Goal: Navigation & Orientation: Find specific page/section

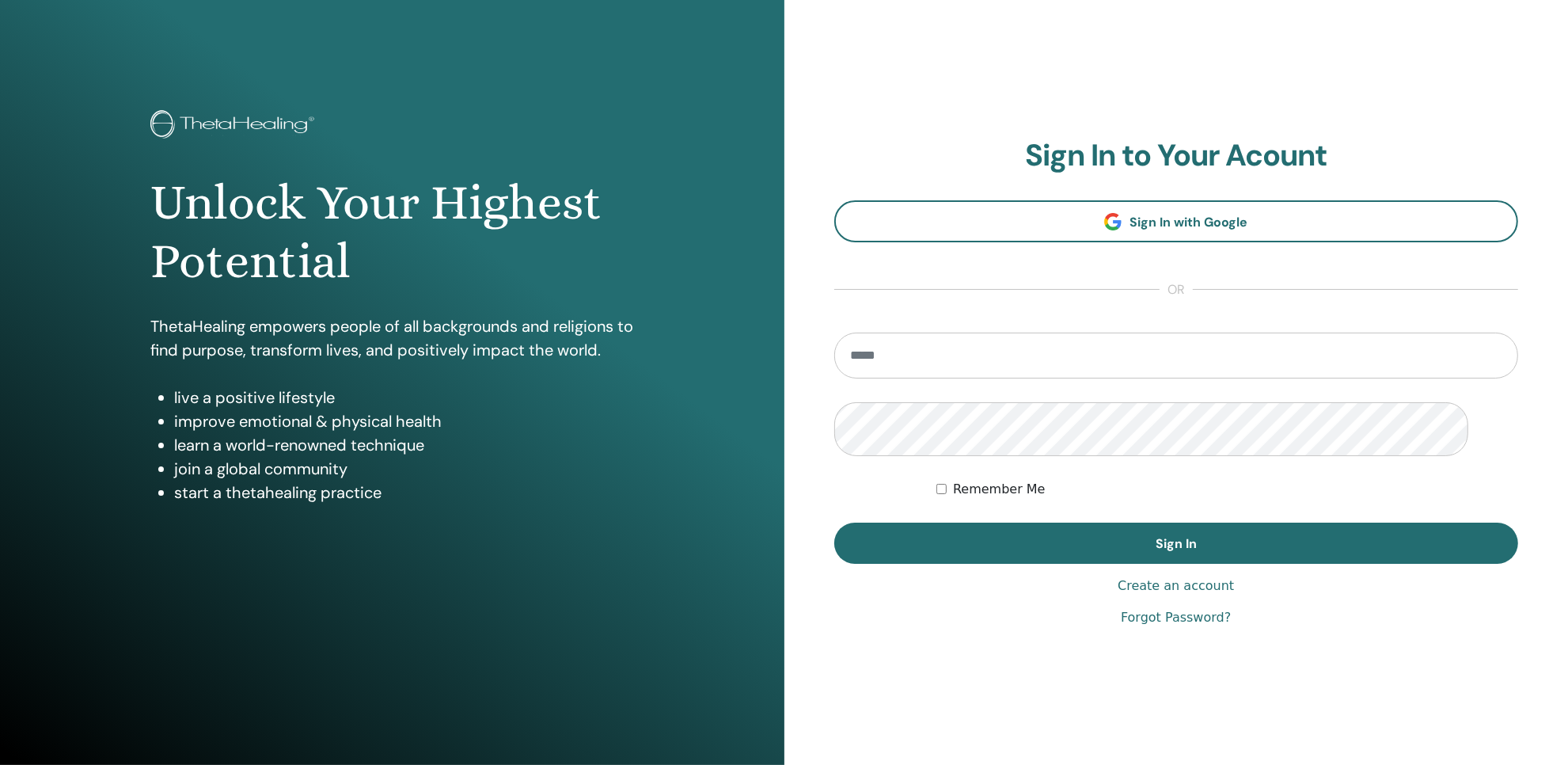
click at [1067, 378] on input "email" at bounding box center [1176, 355] width 685 height 46
type input "**********"
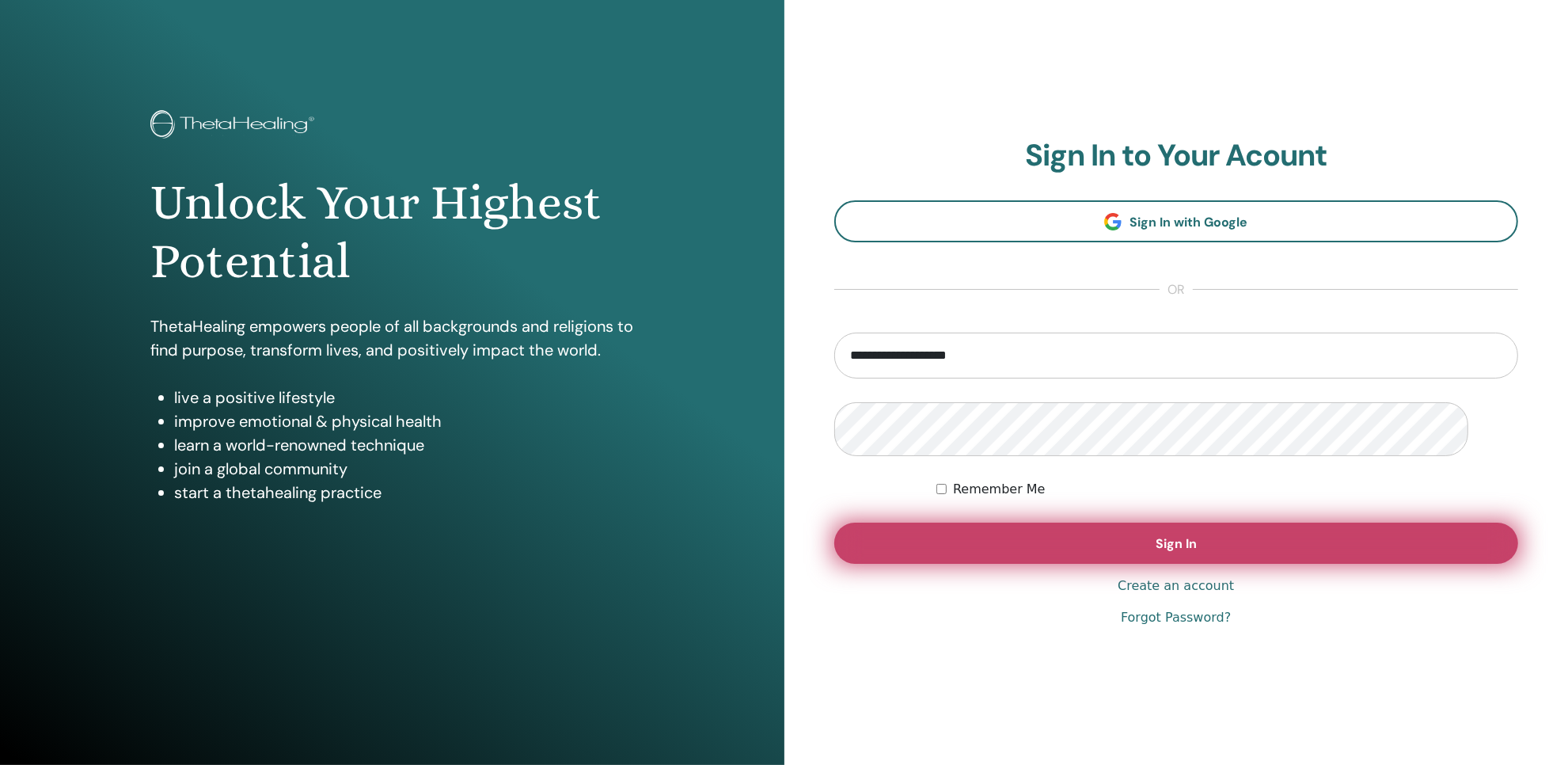
click at [1133, 563] on button "Sign In" at bounding box center [1176, 543] width 685 height 41
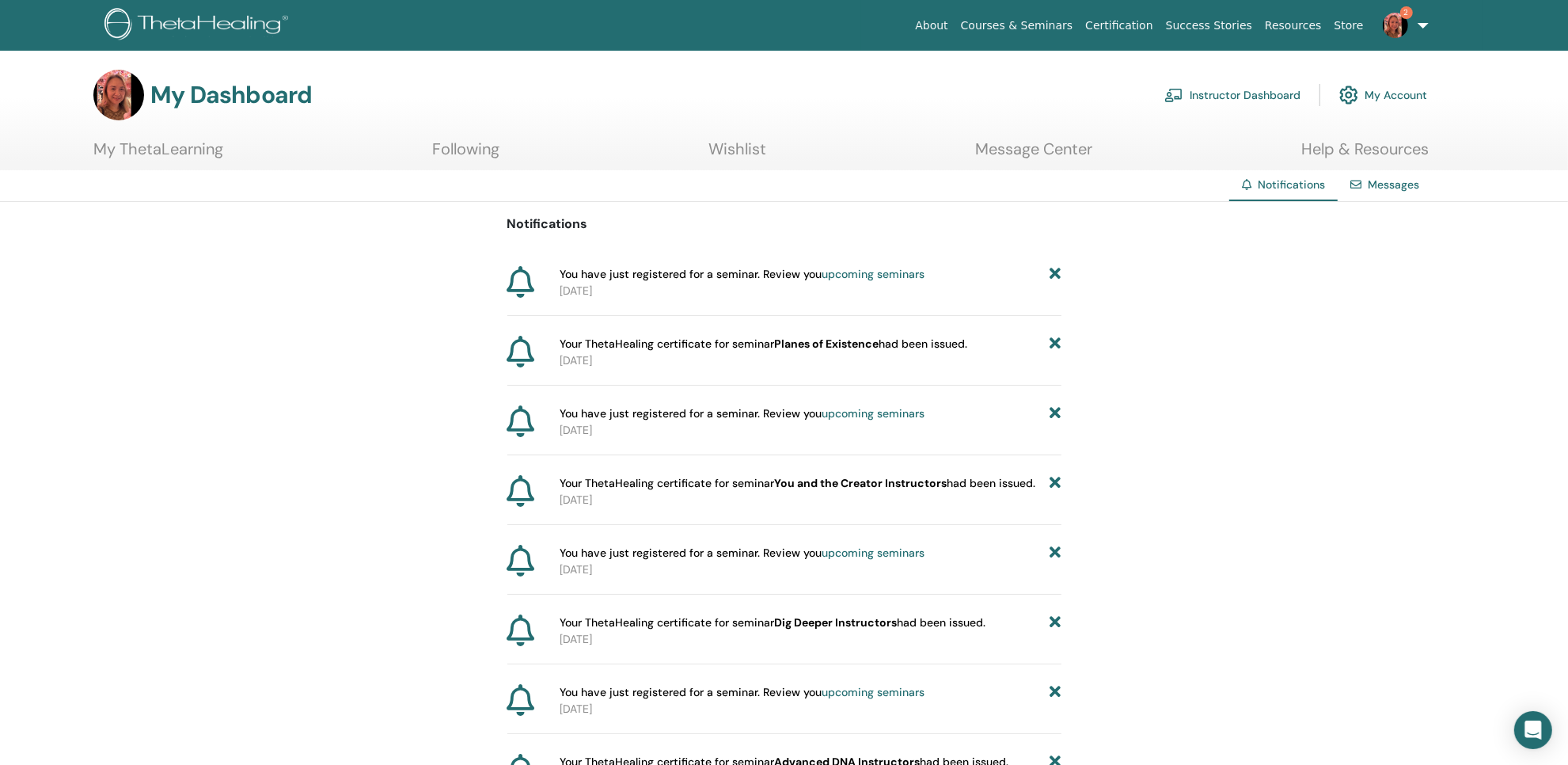
click at [1385, 112] on link "My Account" at bounding box center [1383, 96] width 88 height 35
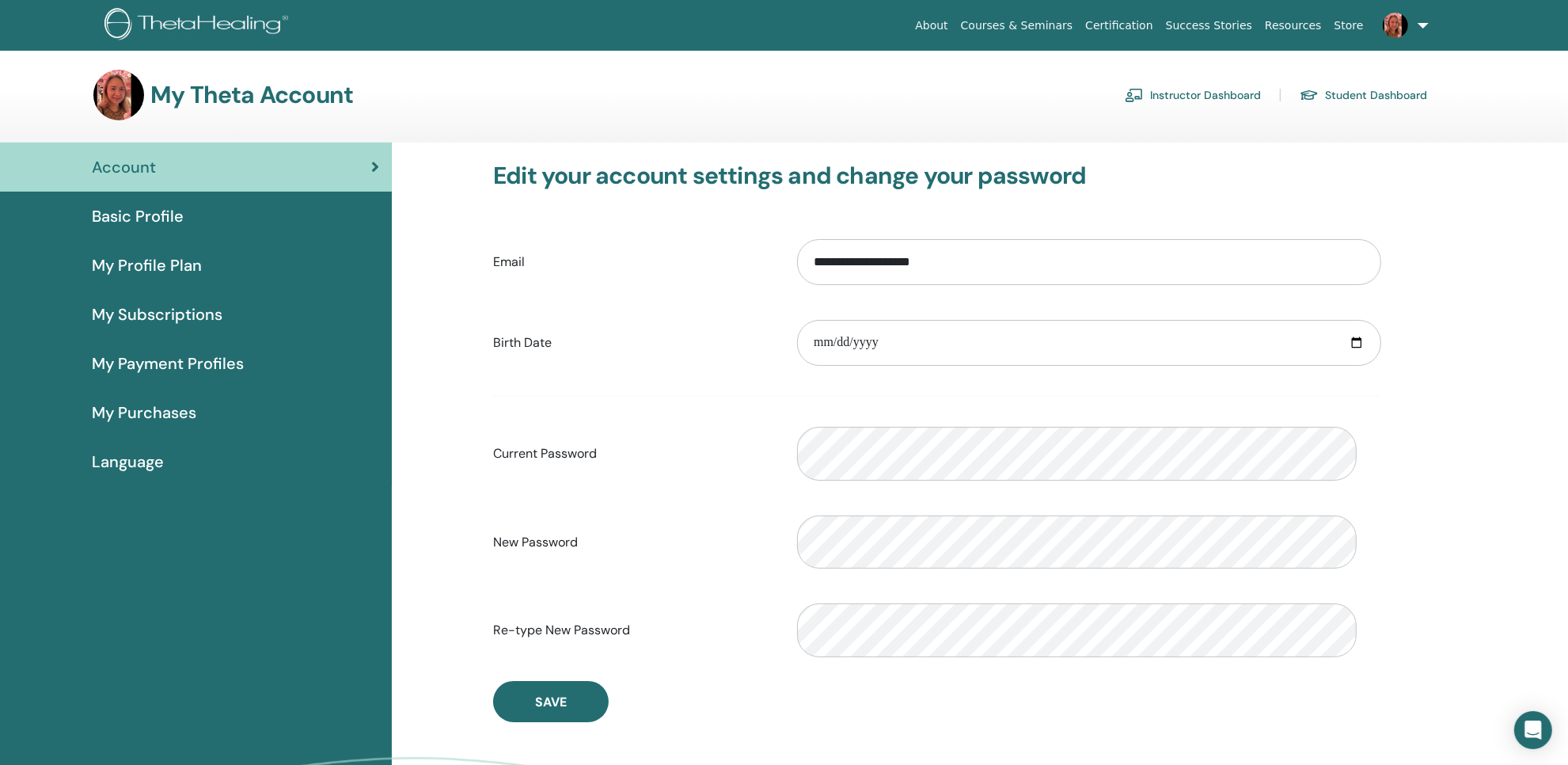
click at [150, 228] on span "Basic Profile" at bounding box center [137, 216] width 92 height 23
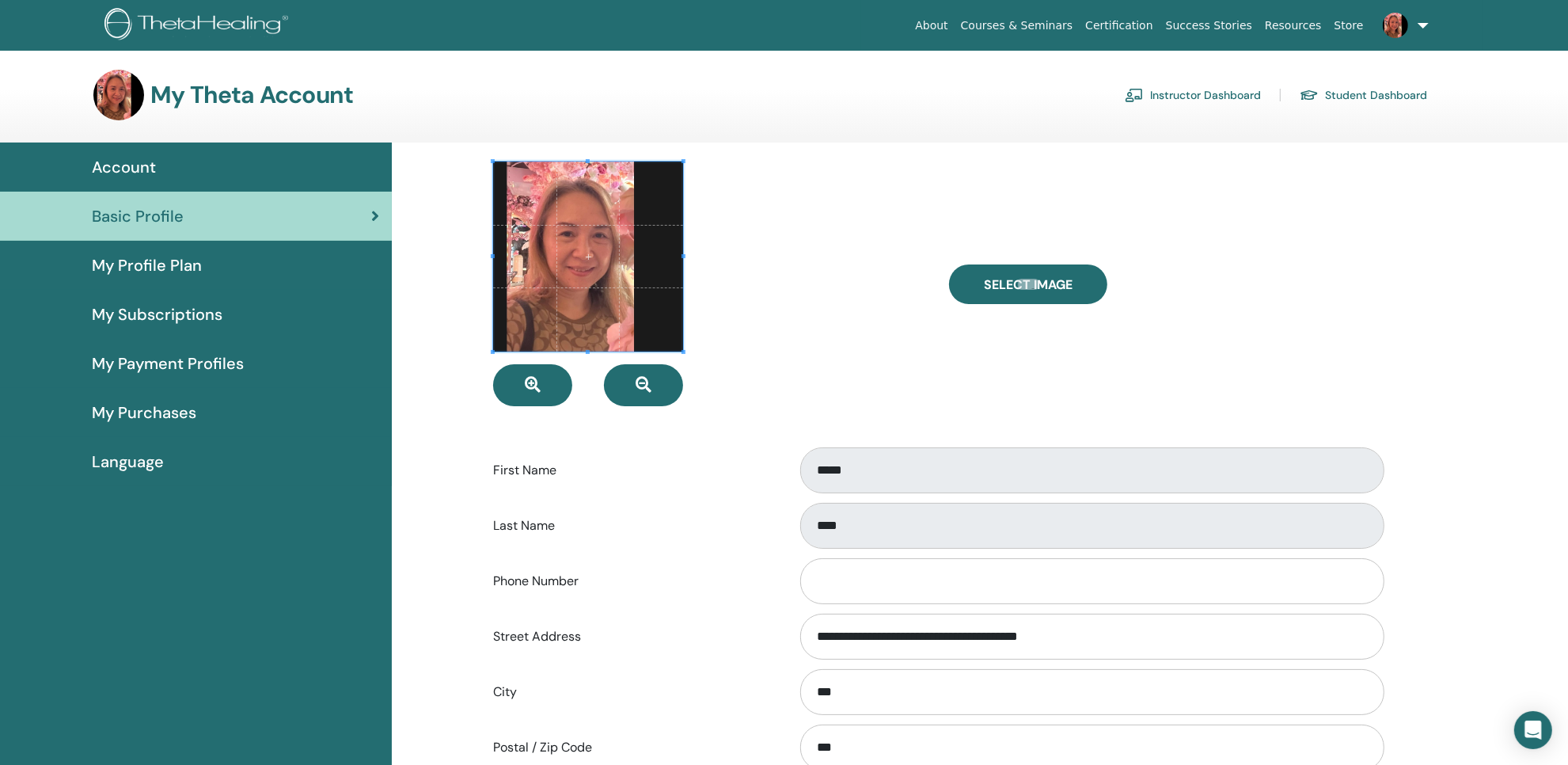
click at [140, 277] on span "My Profile Plan" at bounding box center [146, 265] width 110 height 23
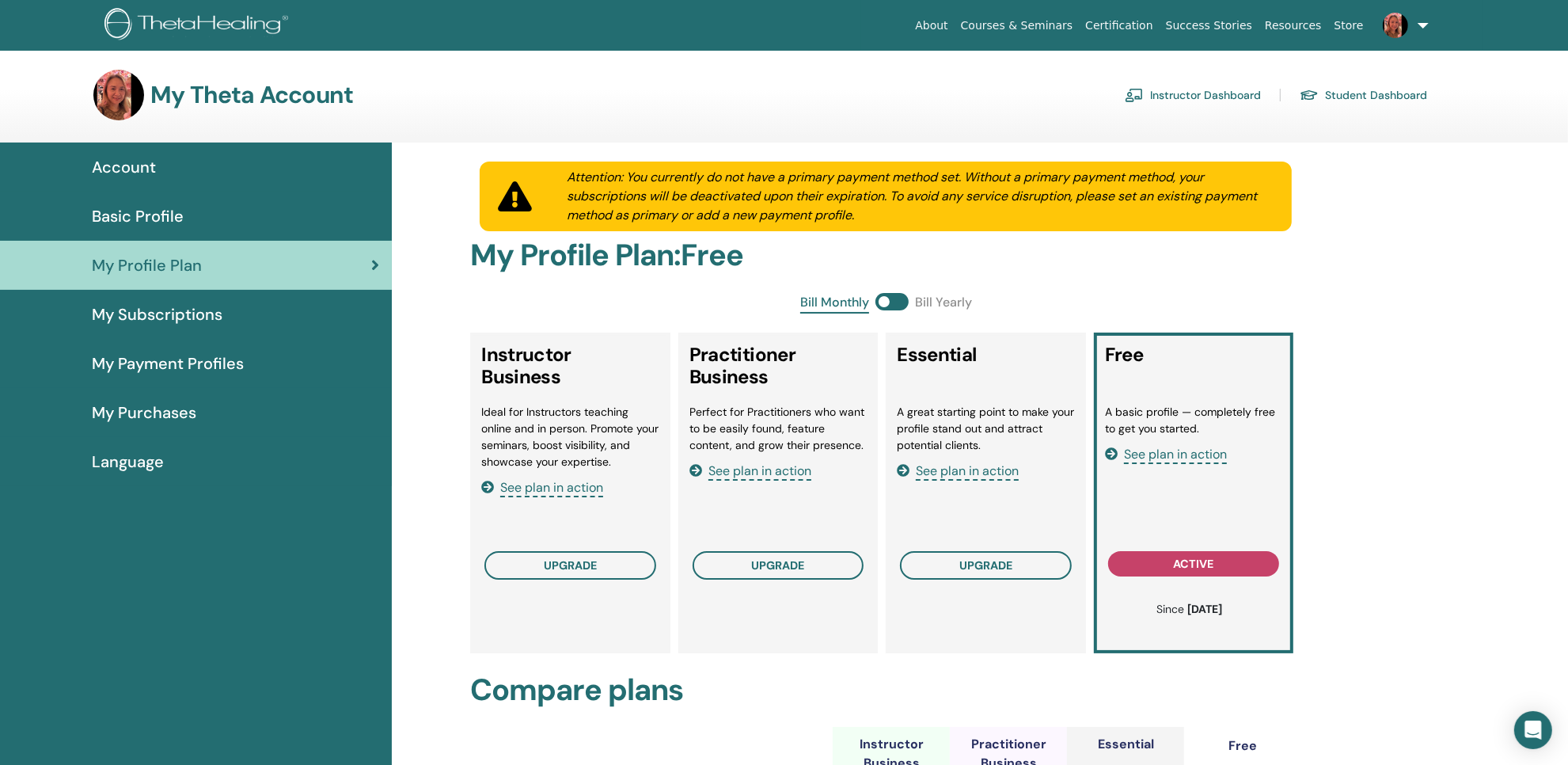
click at [156, 326] on span "My Subscriptions" at bounding box center [157, 314] width 131 height 23
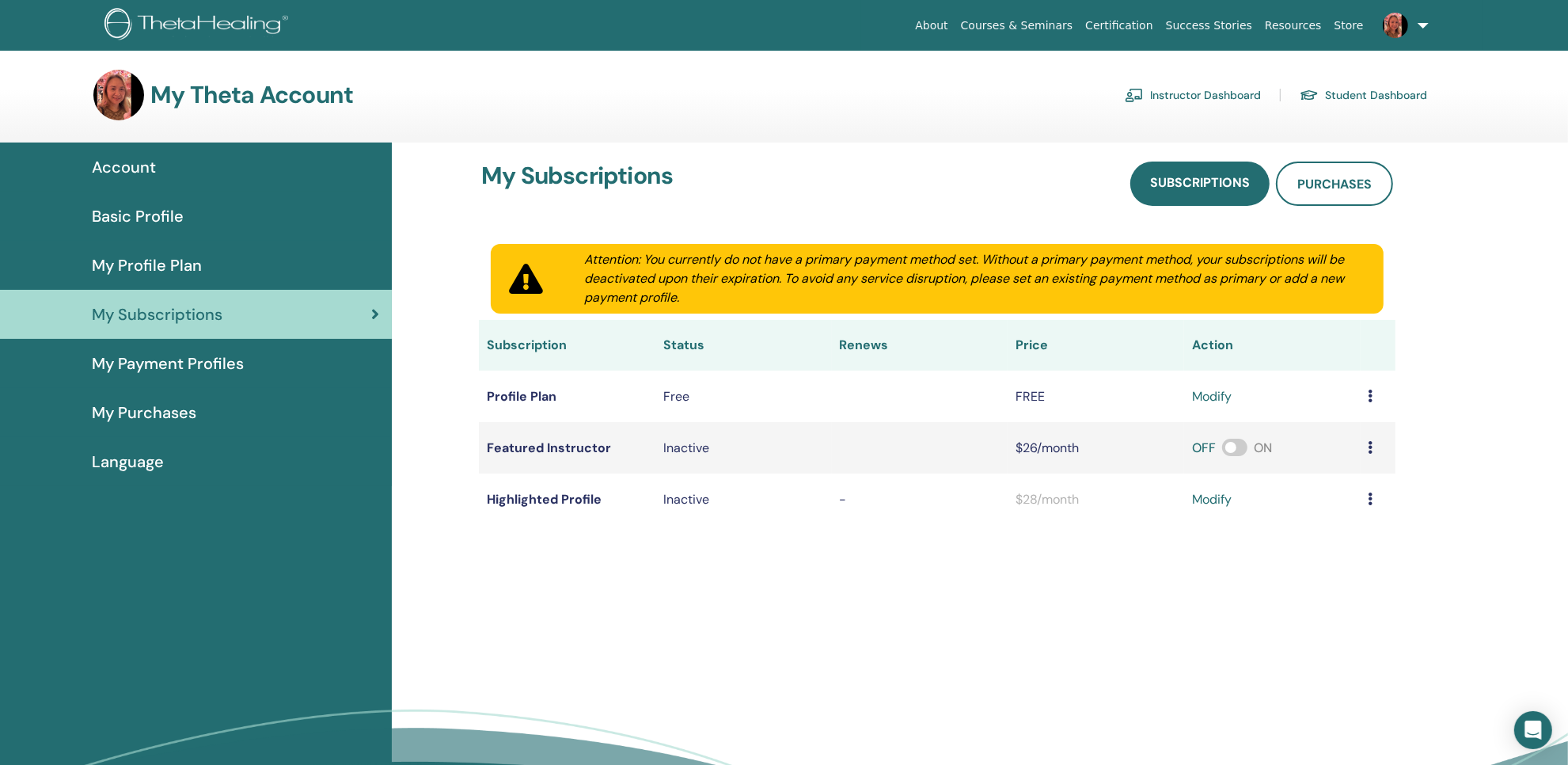
click at [184, 375] on span "My Payment Profiles" at bounding box center [168, 363] width 152 height 23
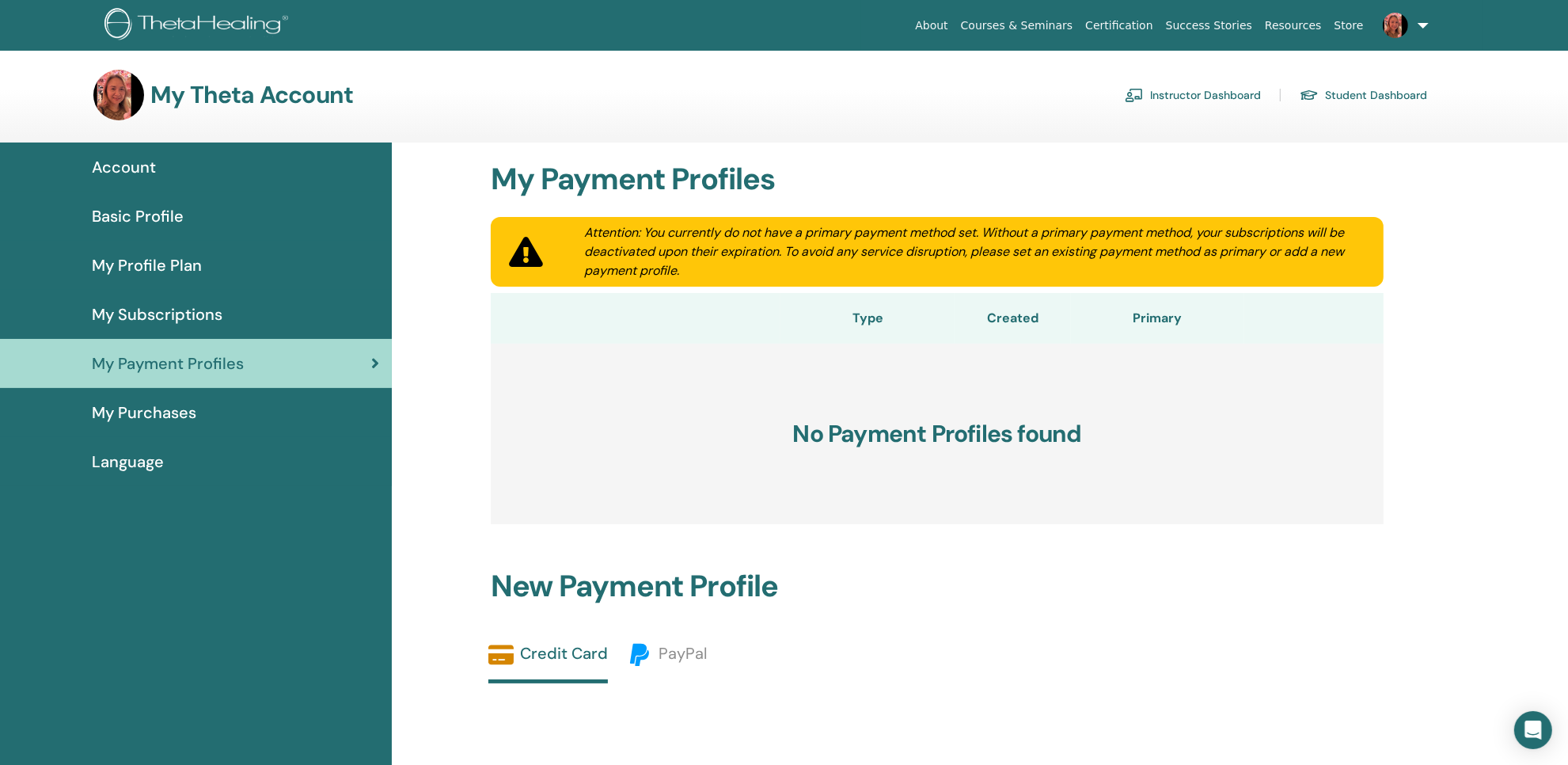
drag, startPoint x: 1579, startPoint y: 250, endPoint x: 1582, endPoint y: 4, distance: 246.0
click at [1567, 4] on html "About Courses & Seminars Certification Success Stories Resources Store KW Kendy…" at bounding box center [784, 382] width 1568 height 765
click at [146, 424] on span "My Purchases" at bounding box center [143, 412] width 104 height 23
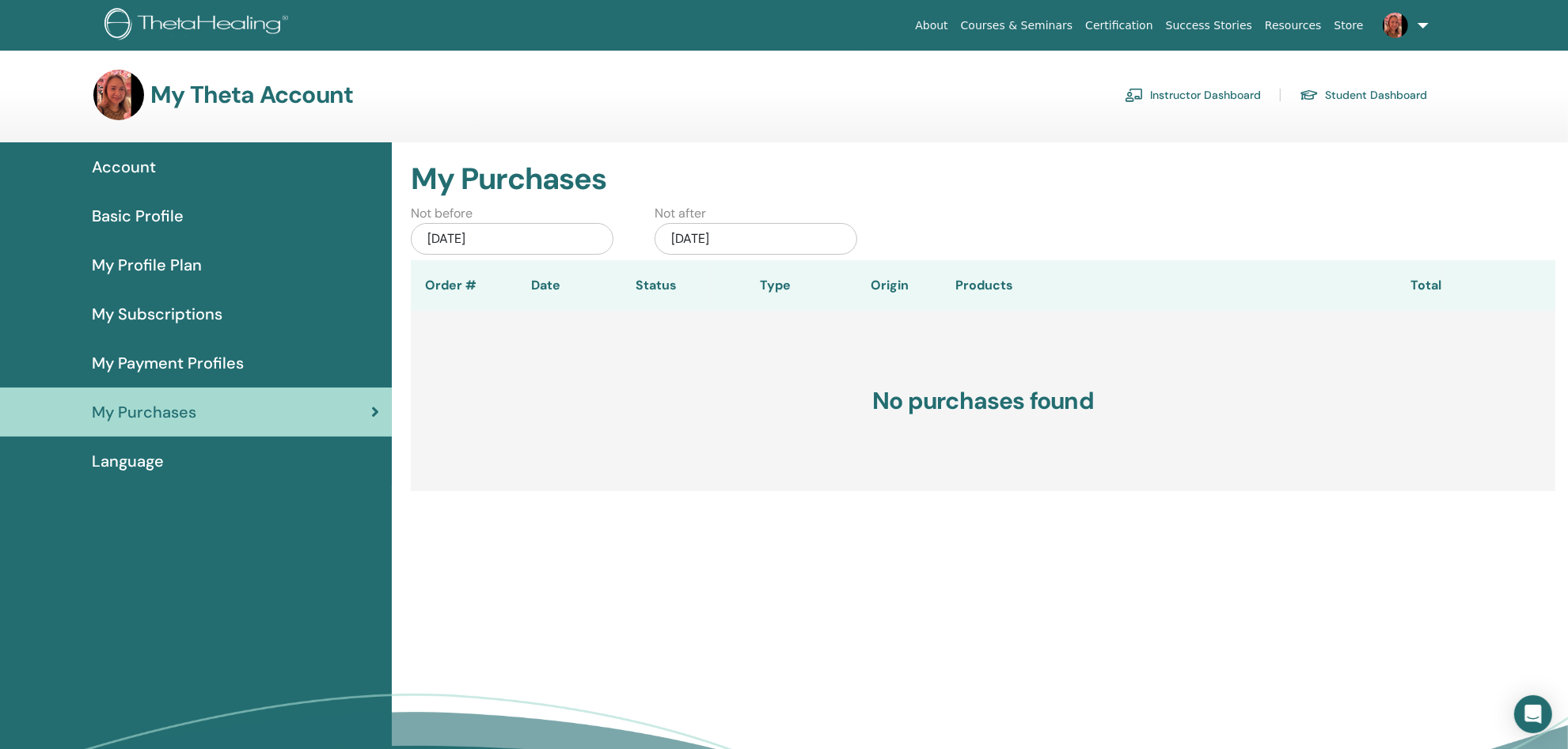
click at [140, 473] on span "Language" at bounding box center [128, 461] width 72 height 23
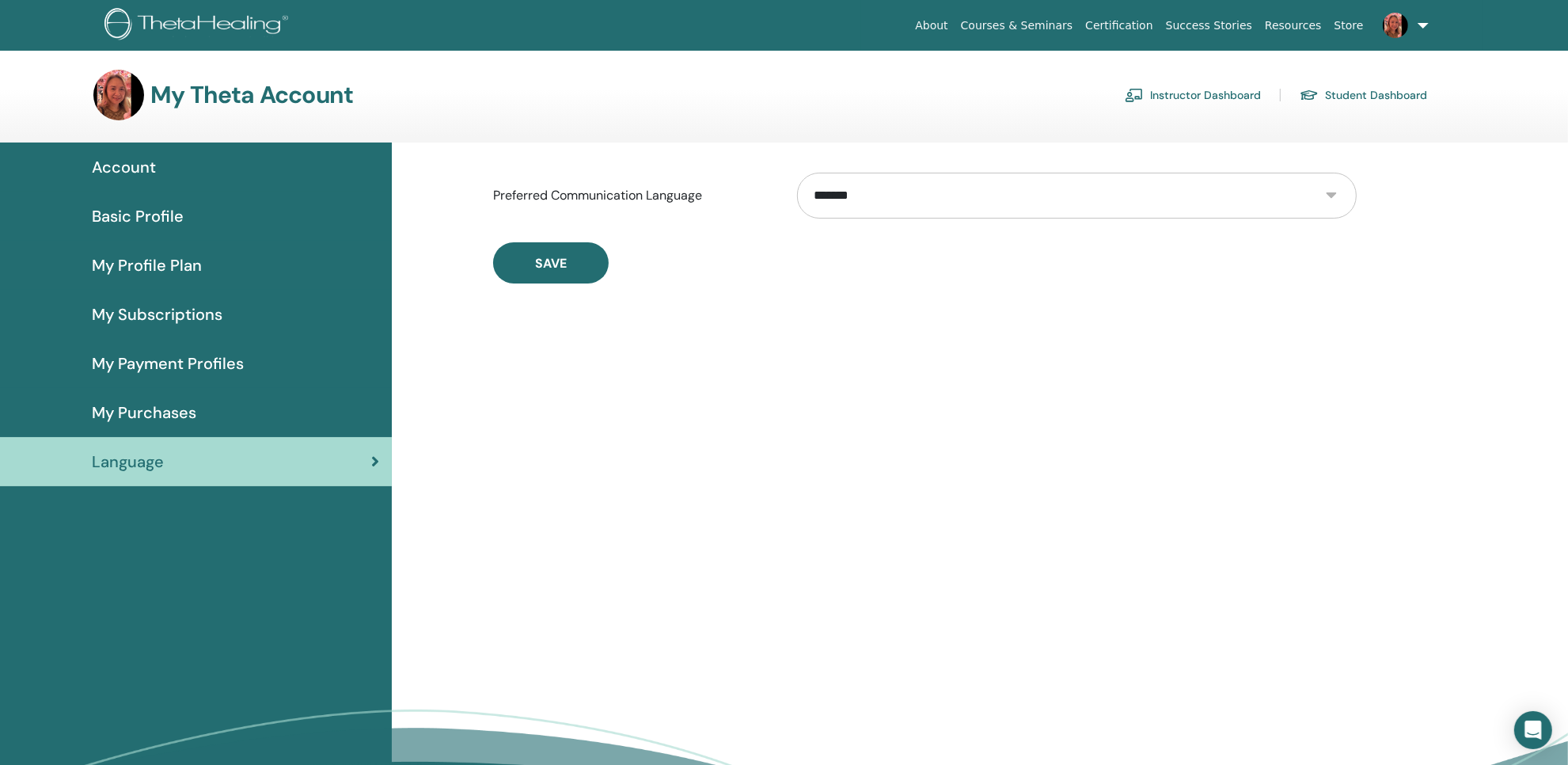
click at [1300, 218] on select "**********" at bounding box center [1077, 195] width 559 height 46
select select "***"
click at [808, 217] on select "**********" at bounding box center [1077, 195] width 559 height 46
click at [567, 272] on span "Save" at bounding box center [551, 263] width 31 height 17
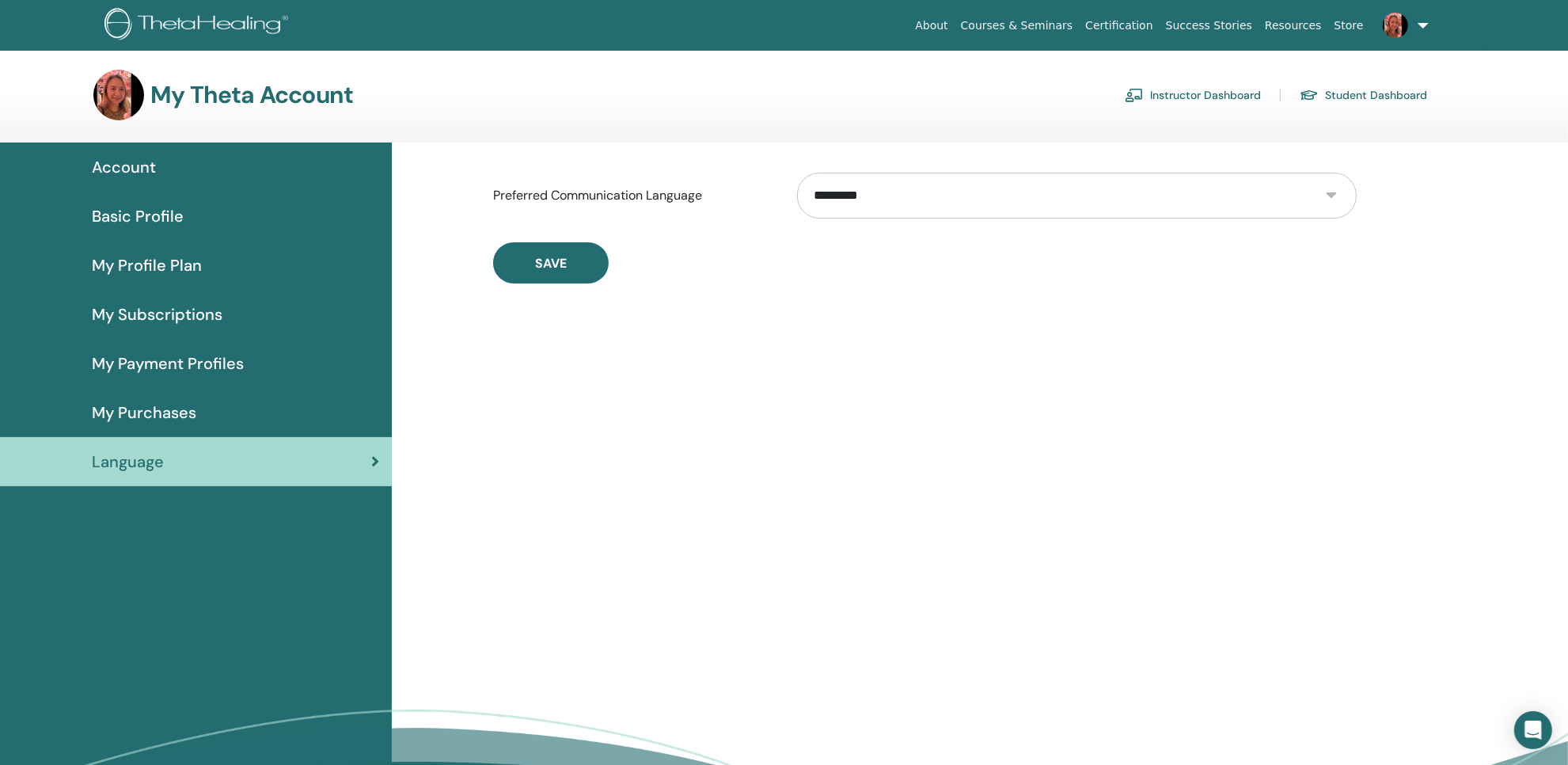
click at [1348, 218] on select "**********" at bounding box center [1077, 195] width 559 height 46
drag, startPoint x: 1348, startPoint y: 239, endPoint x: 1243, endPoint y: 239, distance: 105.0
click at [1348, 218] on select "**********" at bounding box center [1077, 195] width 559 height 46
click at [135, 179] on span "Account" at bounding box center [124, 167] width 64 height 23
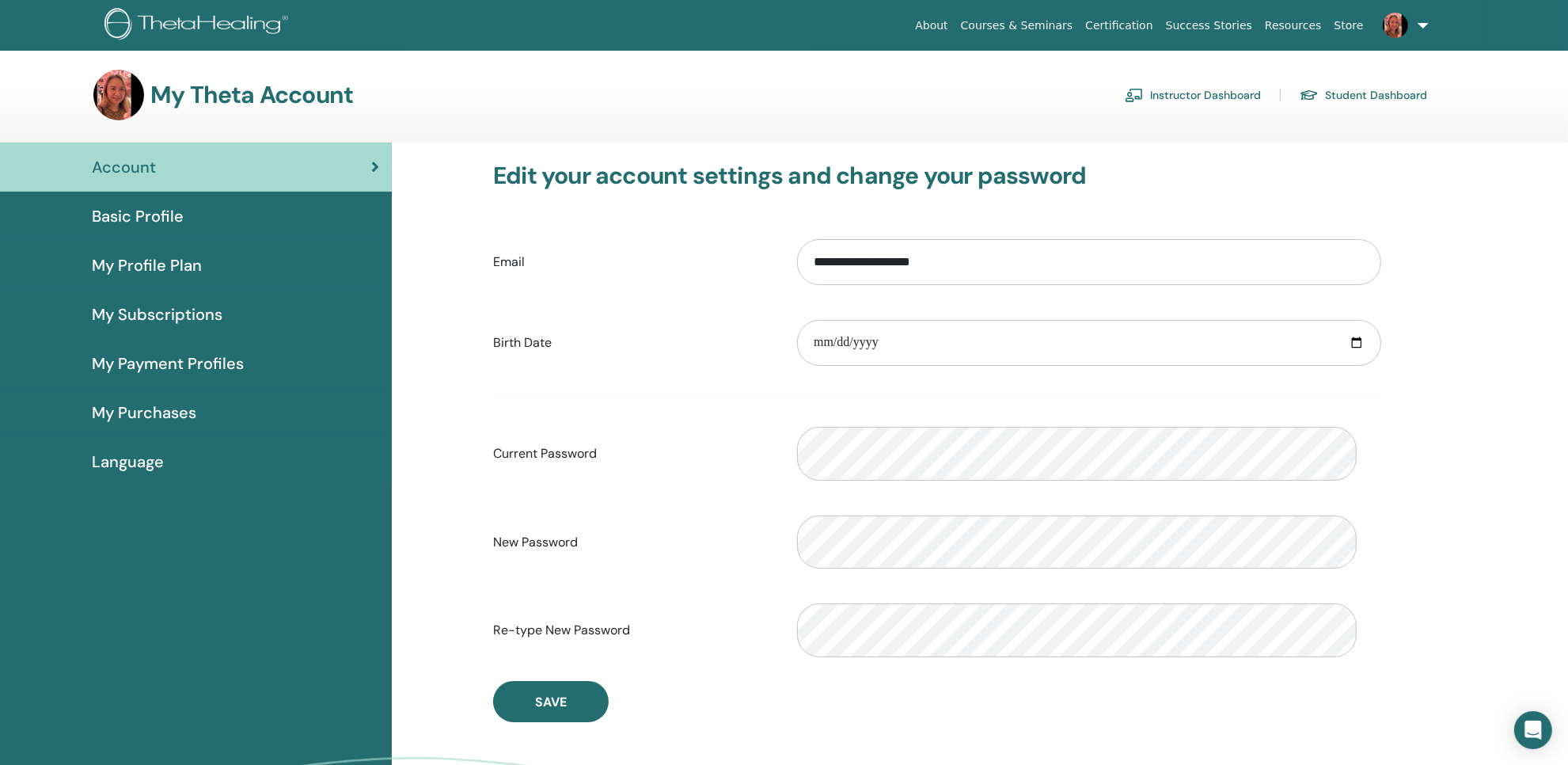
click at [265, 109] on h3 "My Theta Account" at bounding box center [251, 95] width 203 height 28
click at [139, 116] on img at bounding box center [119, 95] width 51 height 51
click at [120, 474] on span "Language" at bounding box center [128, 461] width 72 height 23
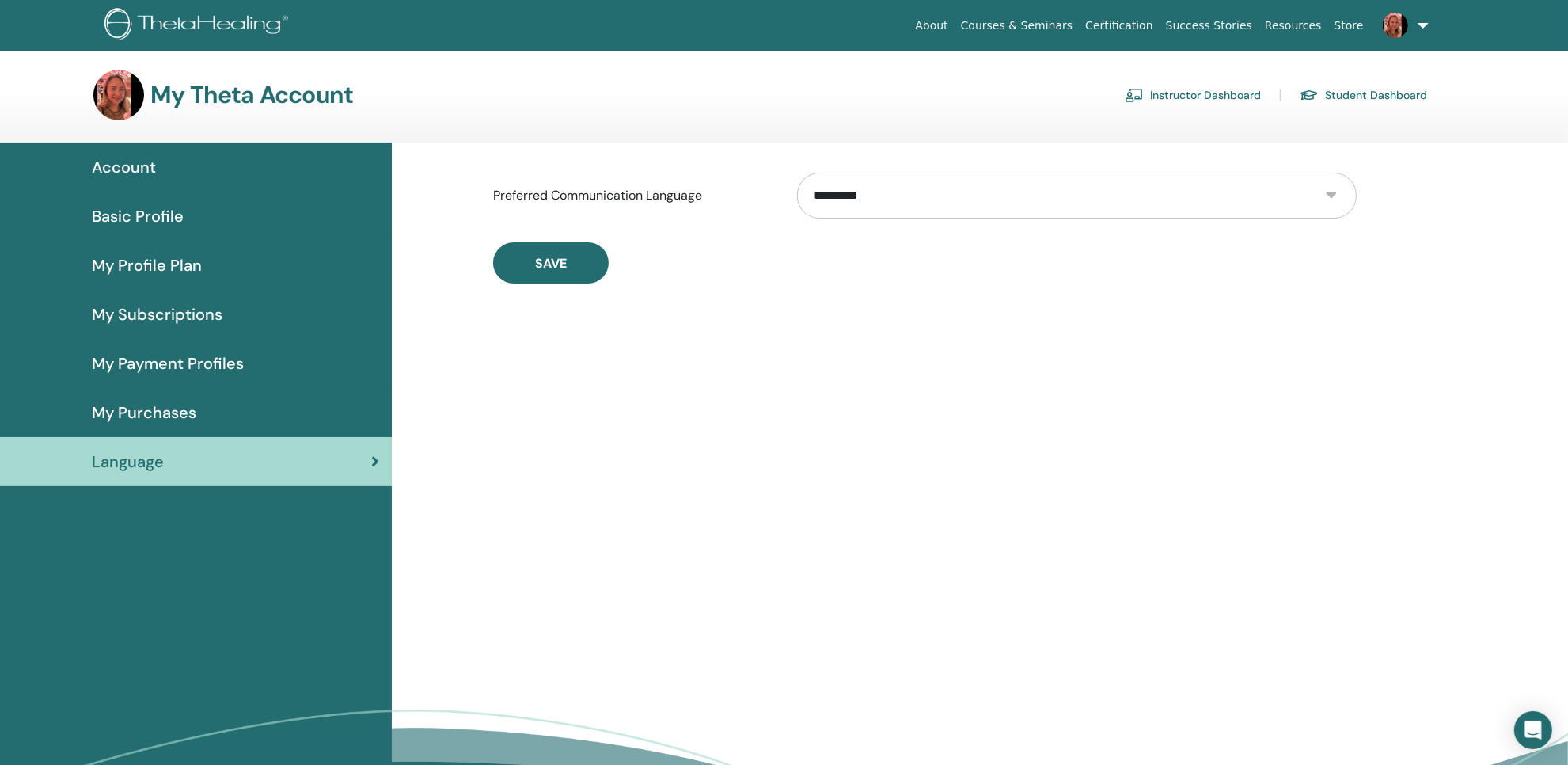
click at [1395, 30] on link at bounding box center [1402, 25] width 65 height 51
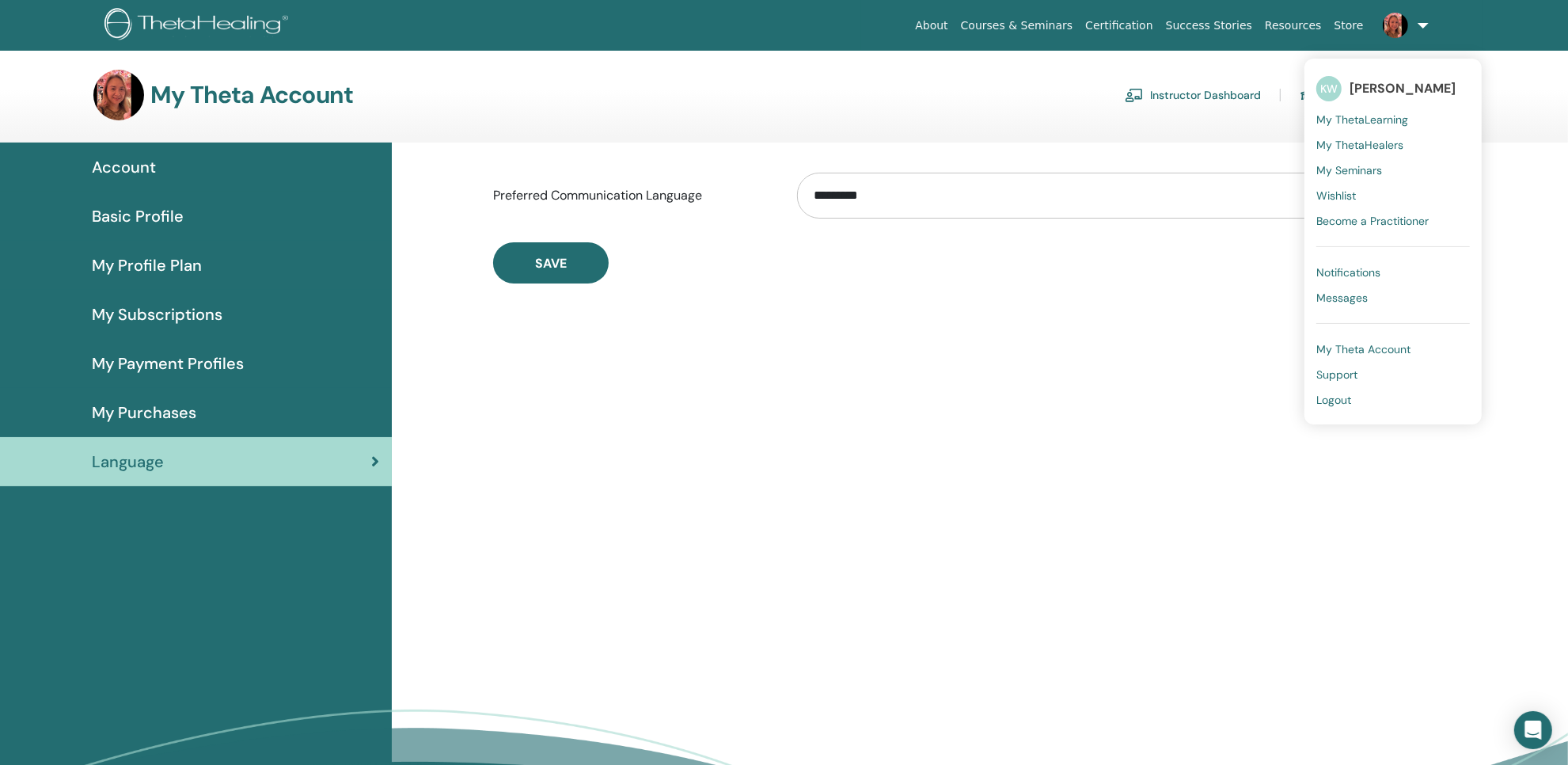
click at [1317, 127] on span "My ThetaLearning" at bounding box center [1362, 119] width 92 height 15
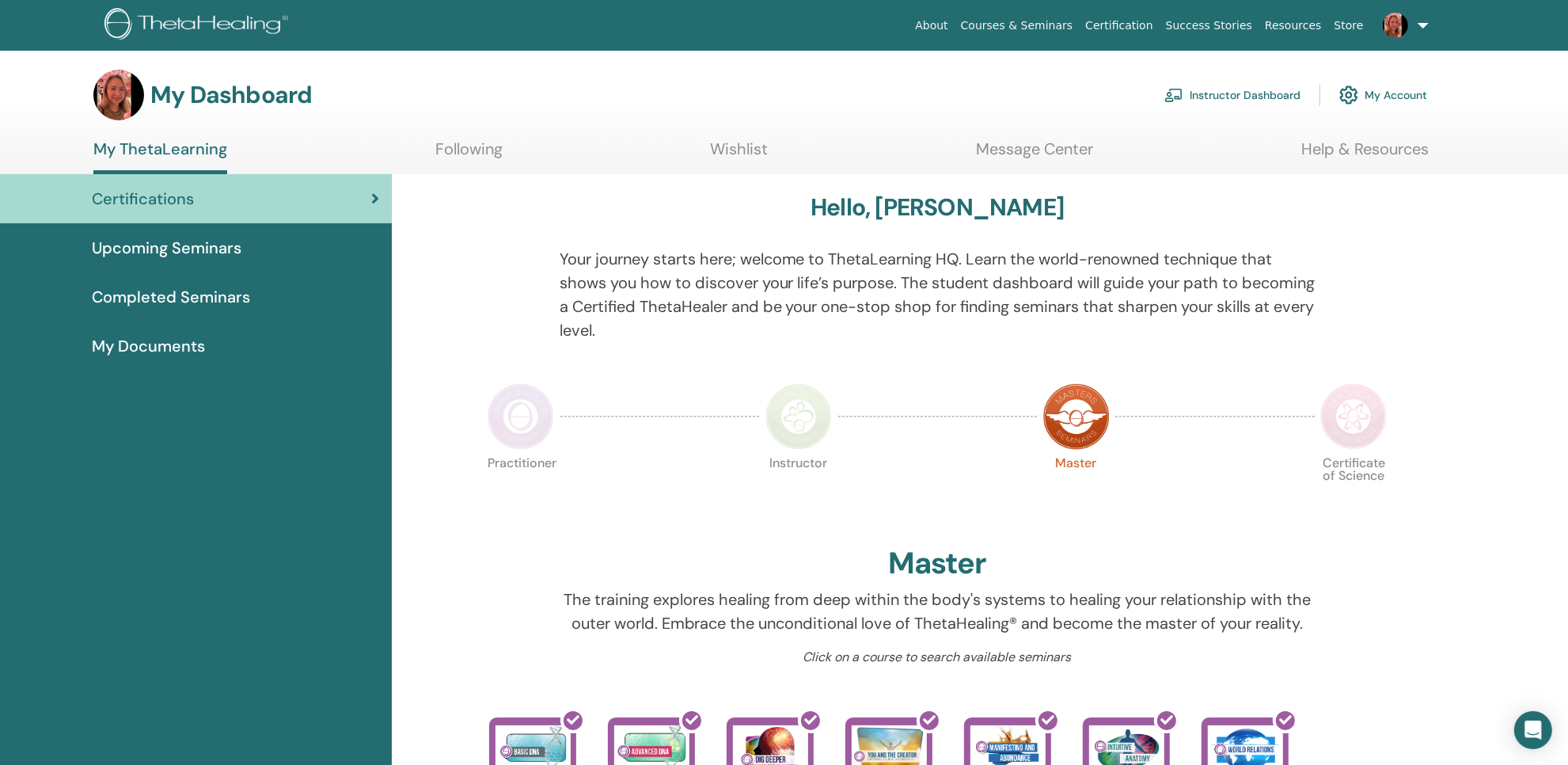
click at [1393, 28] on link at bounding box center [1402, 25] width 65 height 51
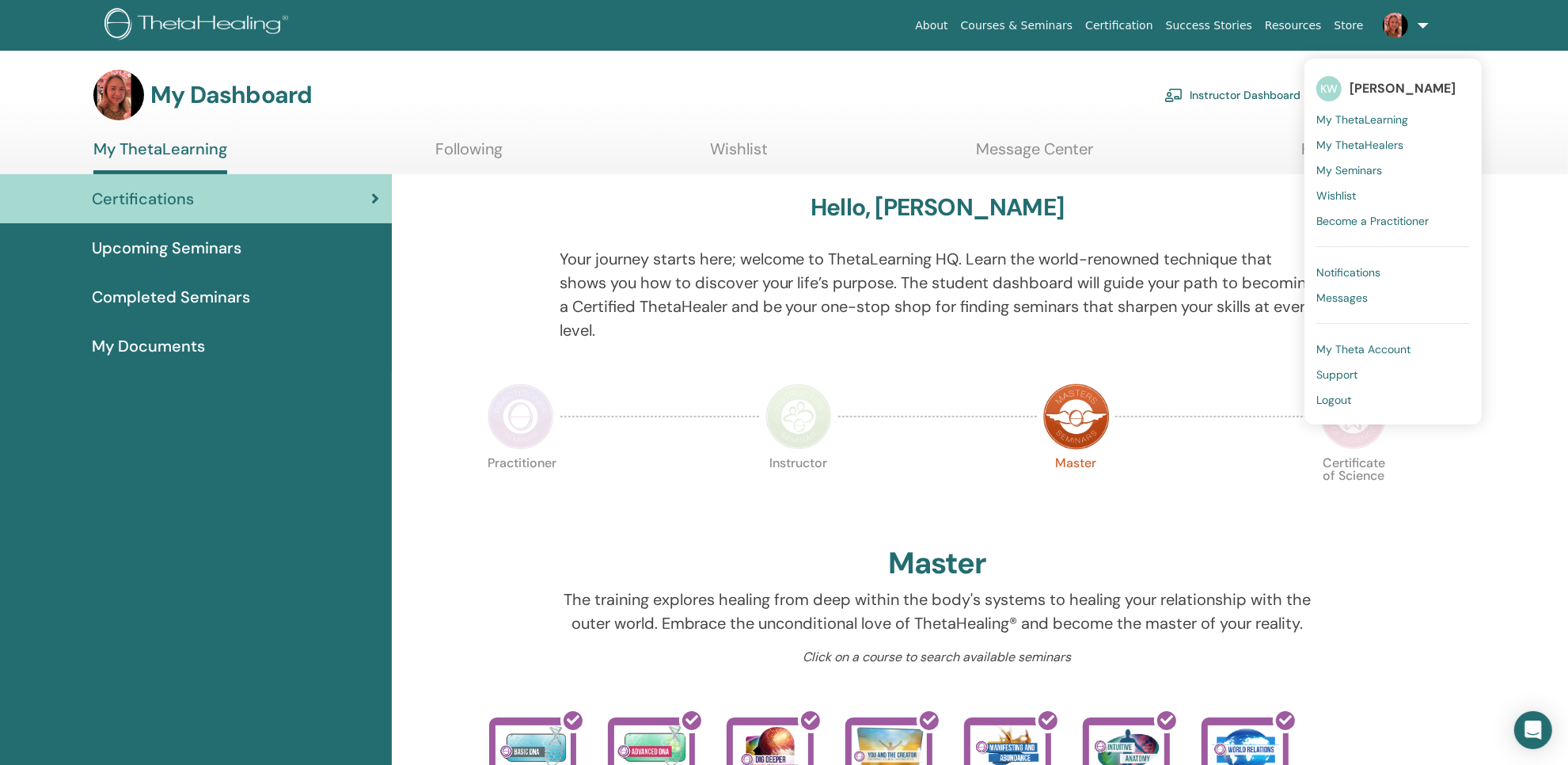
click at [1351, 152] on span "My ThetaHealers" at bounding box center [1359, 144] width 87 height 15
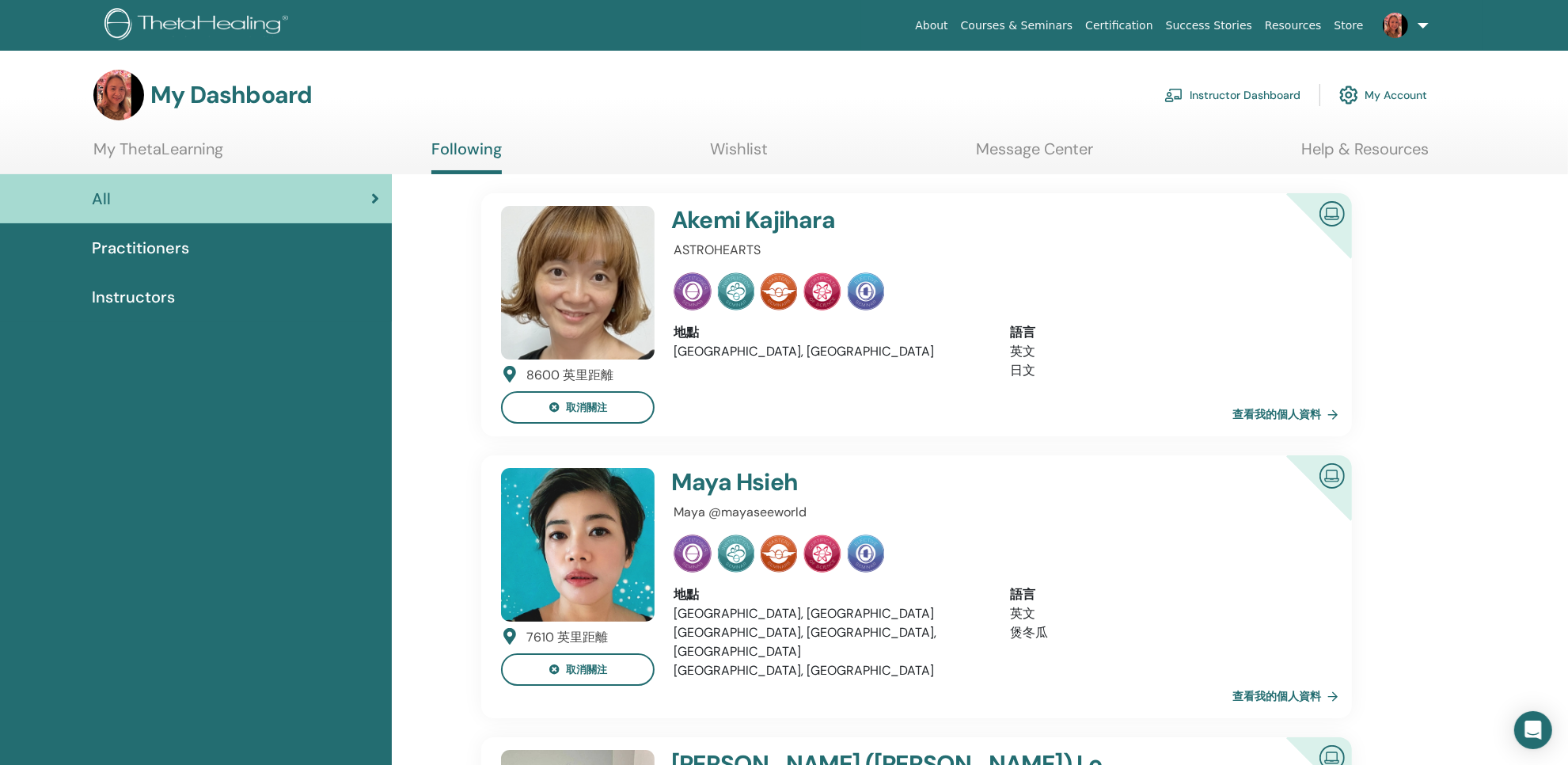
click at [169, 259] on span "Practitioners" at bounding box center [140, 248] width 97 height 23
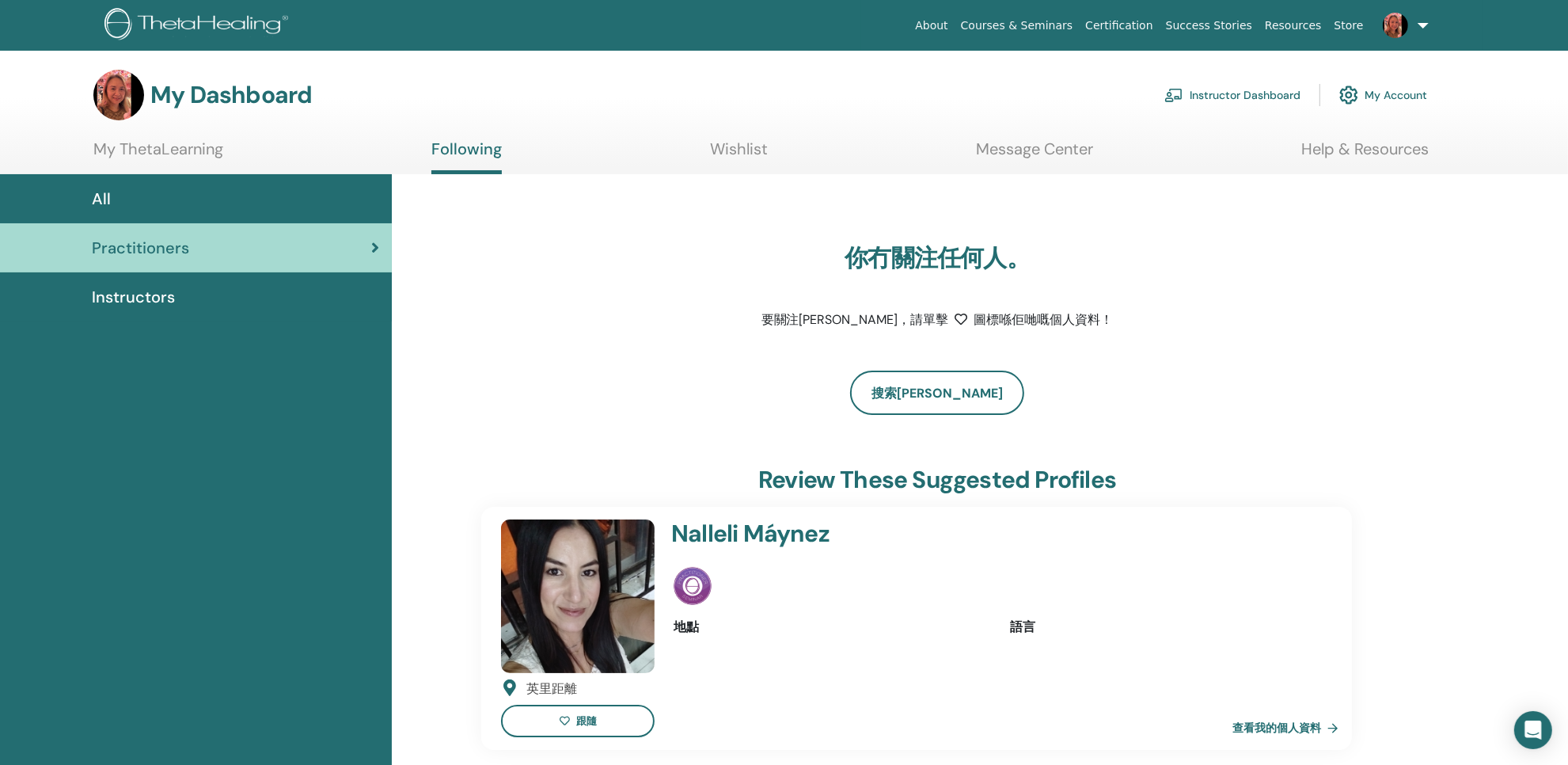
click at [148, 309] on span "Instructors" at bounding box center [133, 296] width 83 height 23
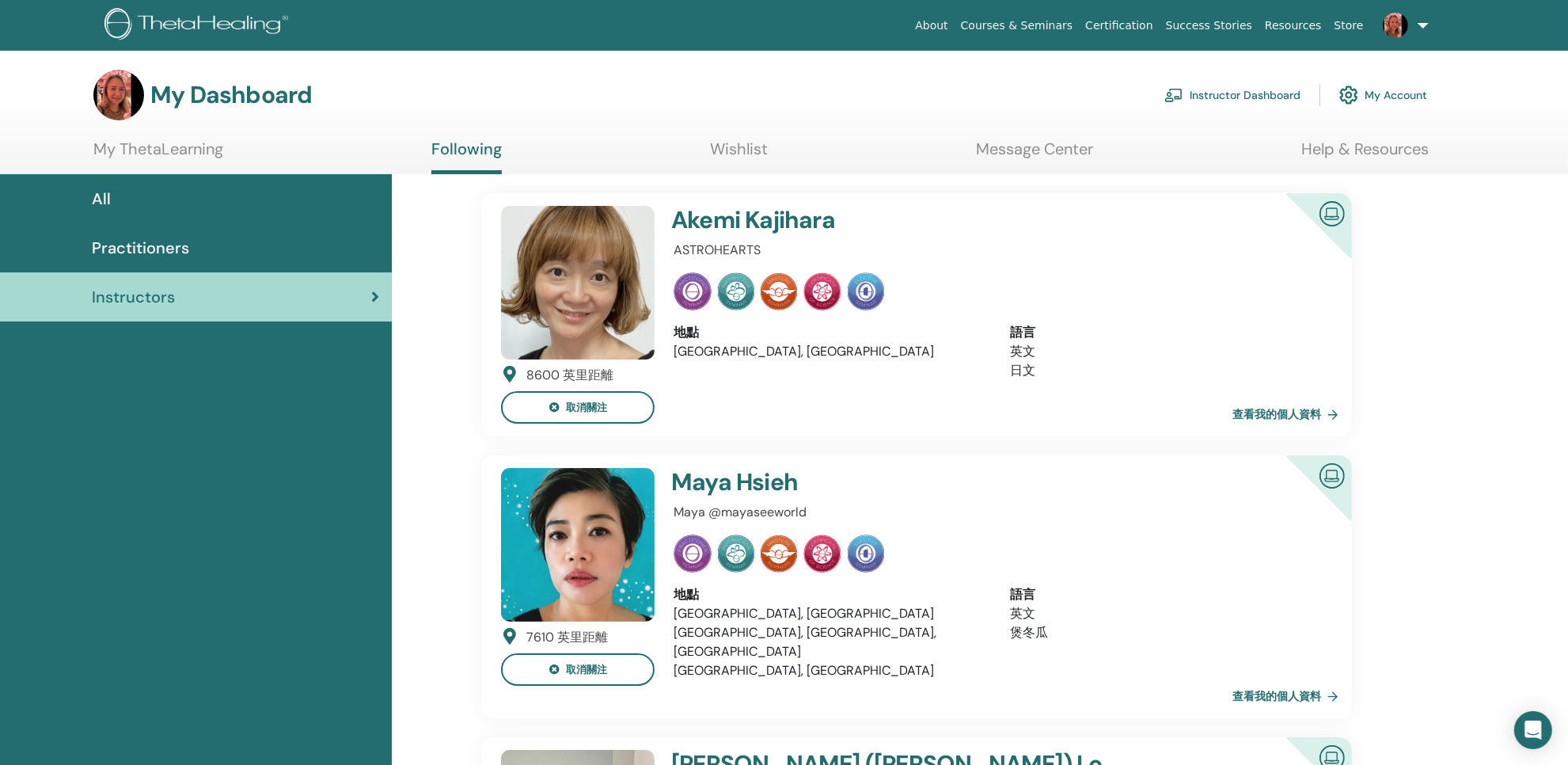
click at [740, 171] on link "Wishlist" at bounding box center [739, 155] width 57 height 31
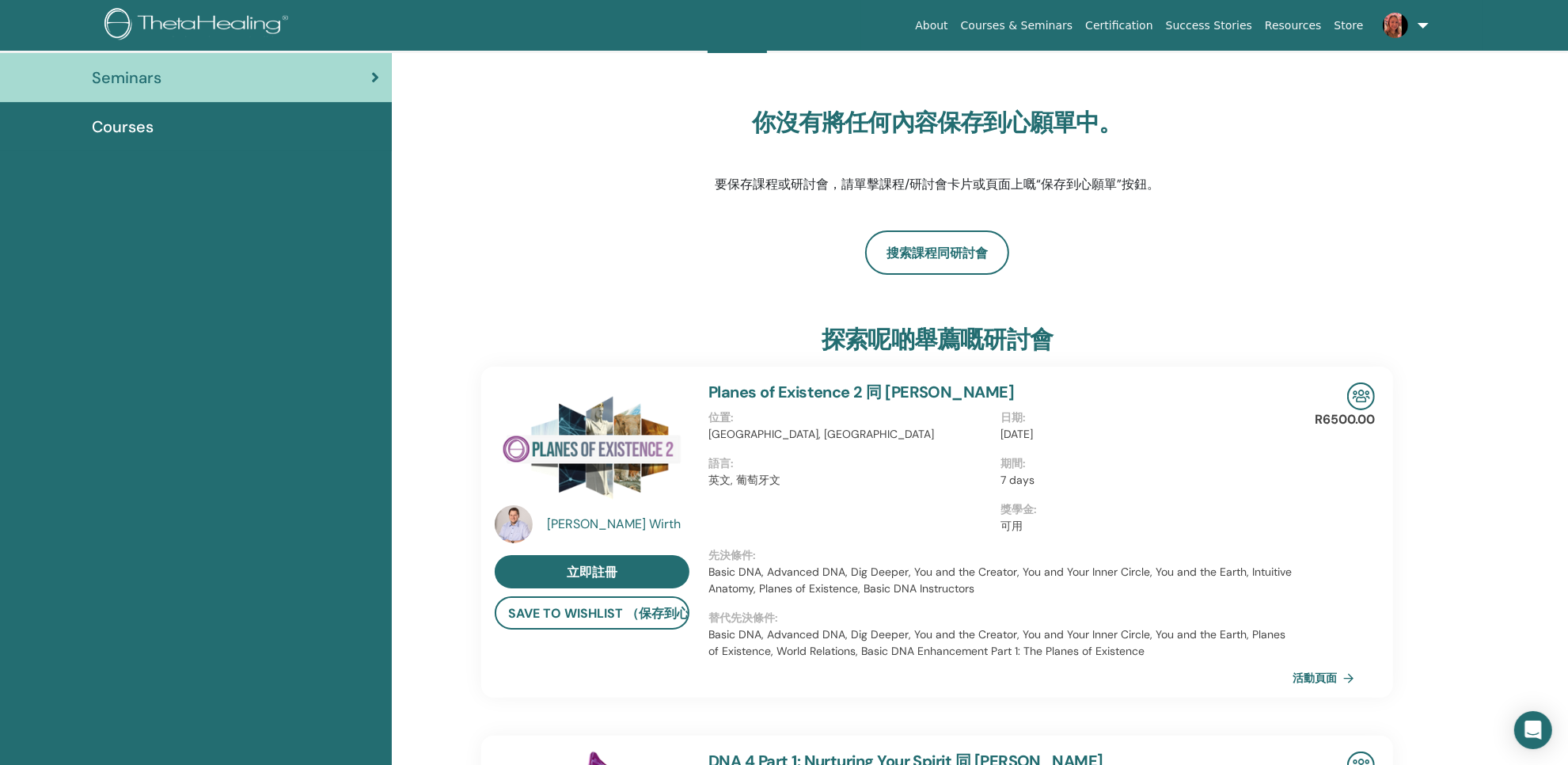
scroll to position [59, 0]
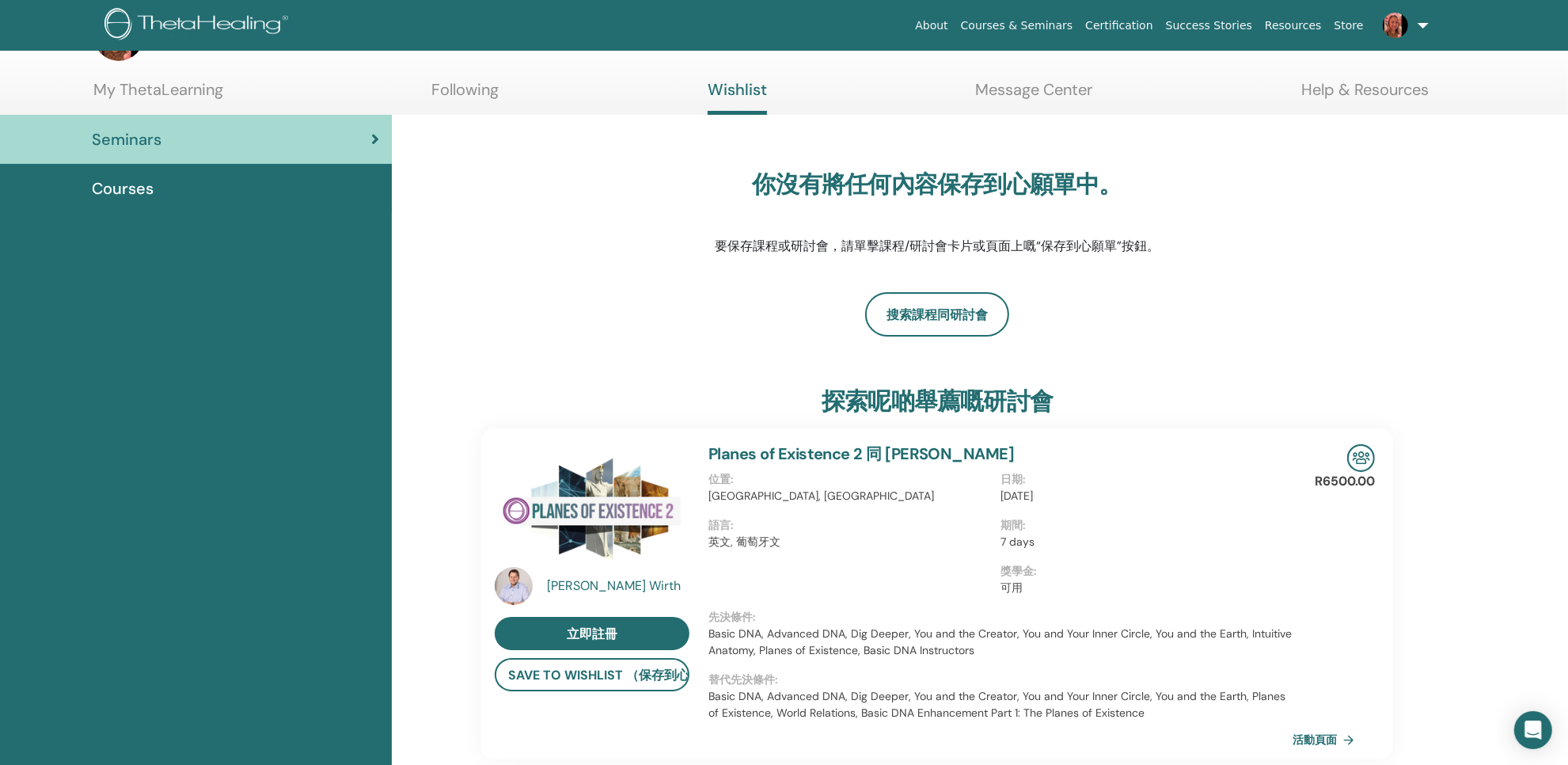
click at [1397, 20] on link at bounding box center [1402, 25] width 65 height 51
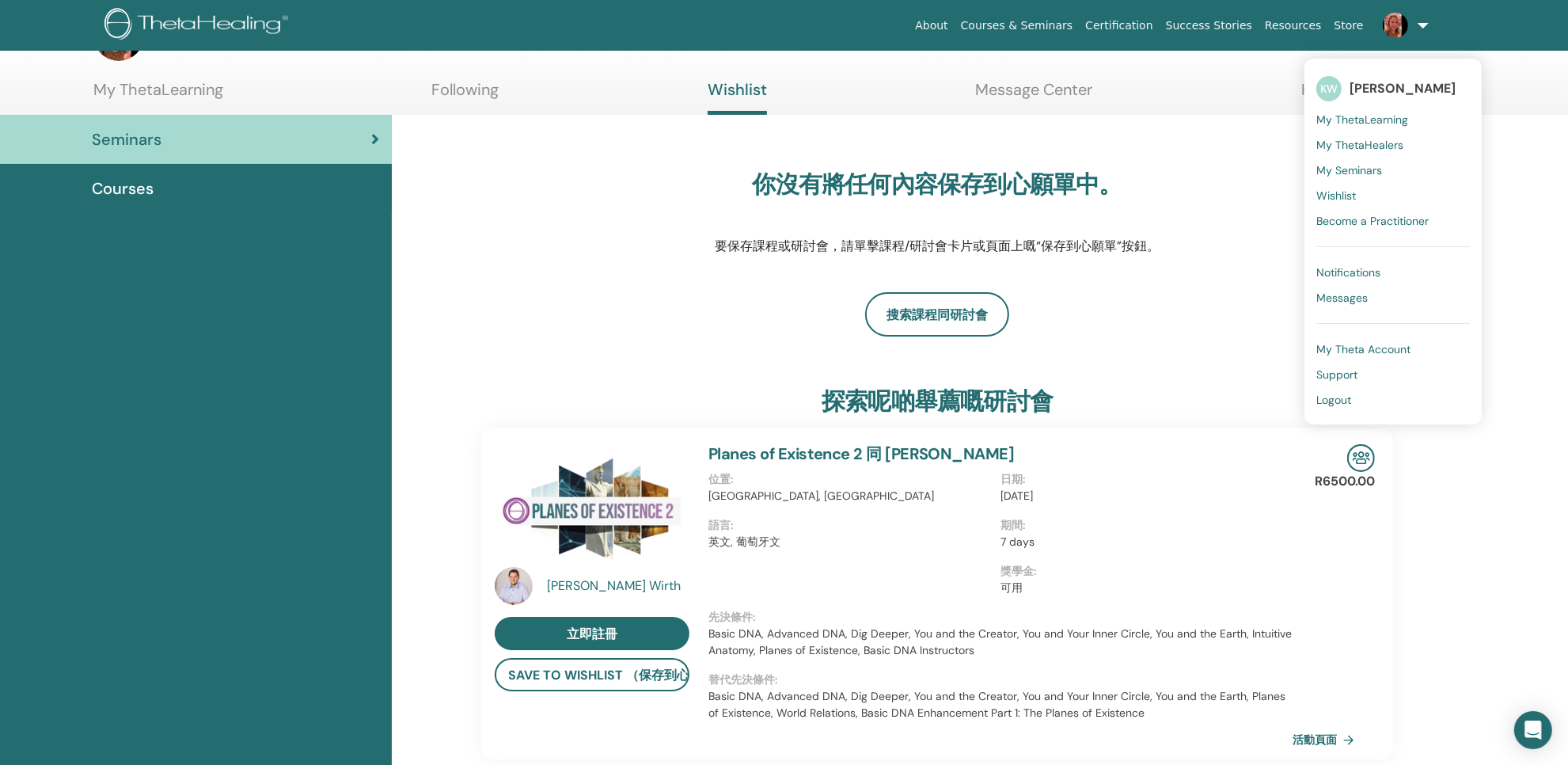
click at [1317, 203] on span "Wishlist" at bounding box center [1336, 195] width 40 height 15
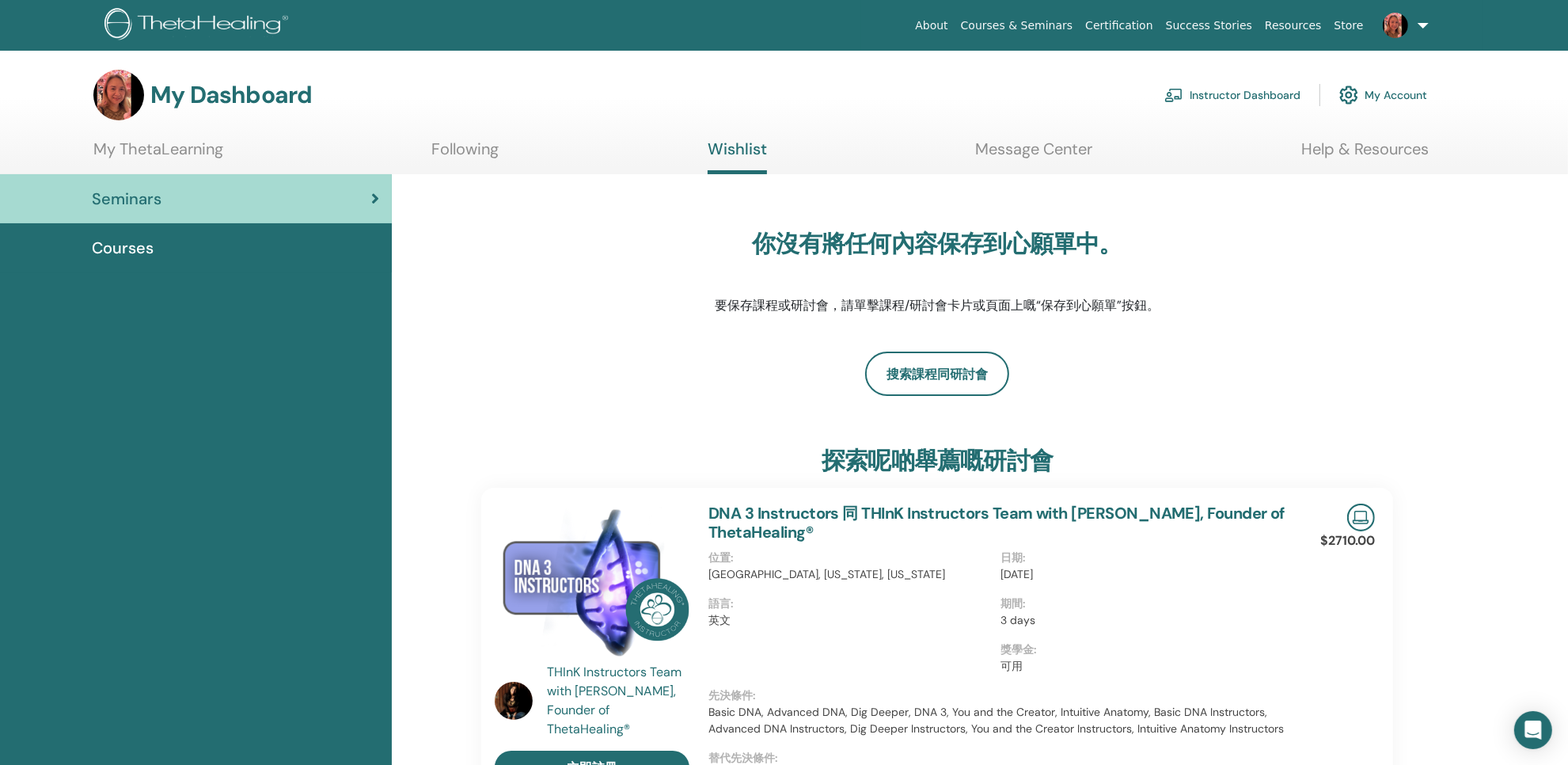
click at [1397, 31] on link at bounding box center [1402, 25] width 65 height 51
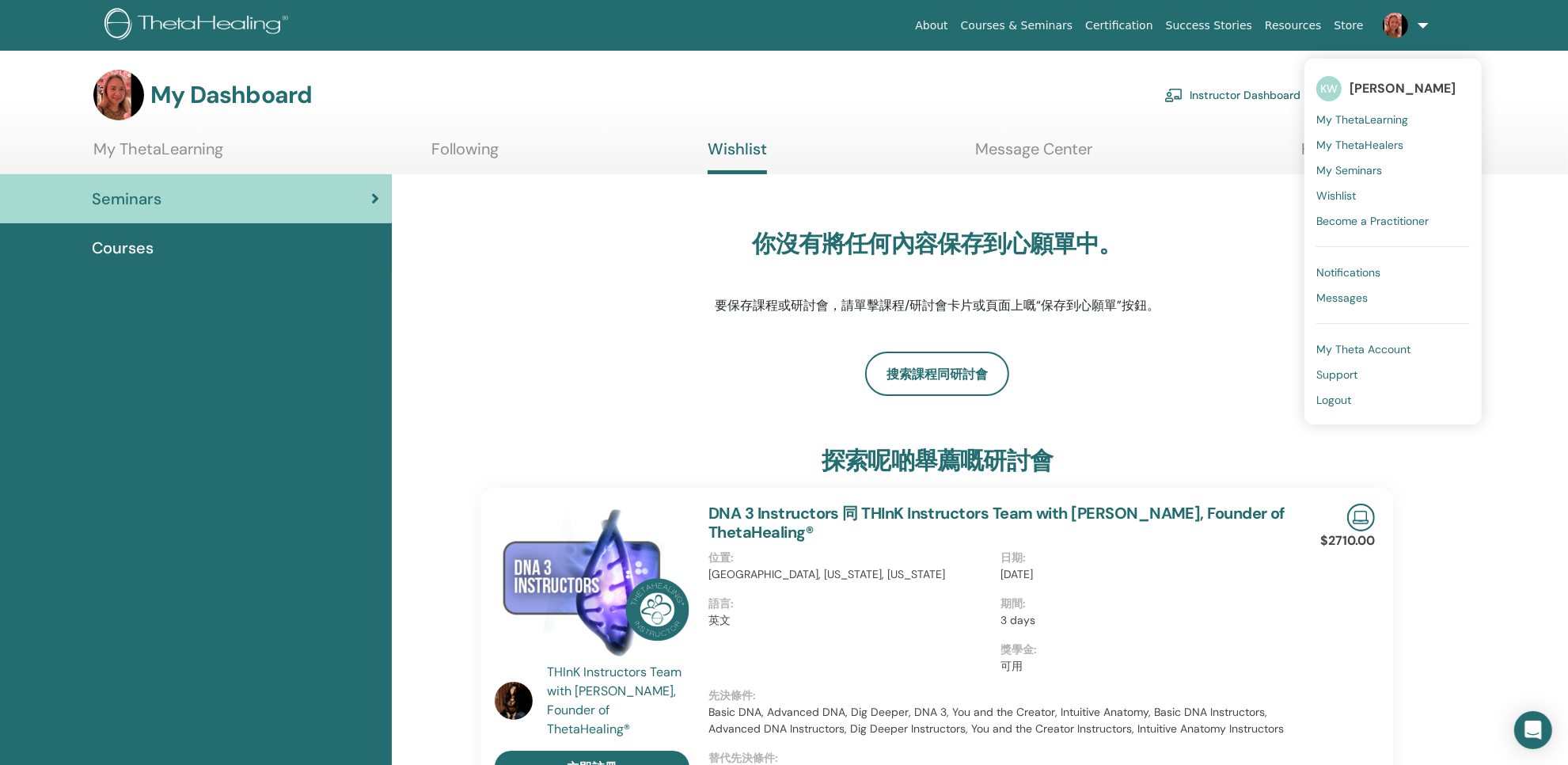
click at [1317, 225] on span "Become a Practitioner" at bounding box center [1372, 220] width 112 height 15
